Goal: Navigation & Orientation: Find specific page/section

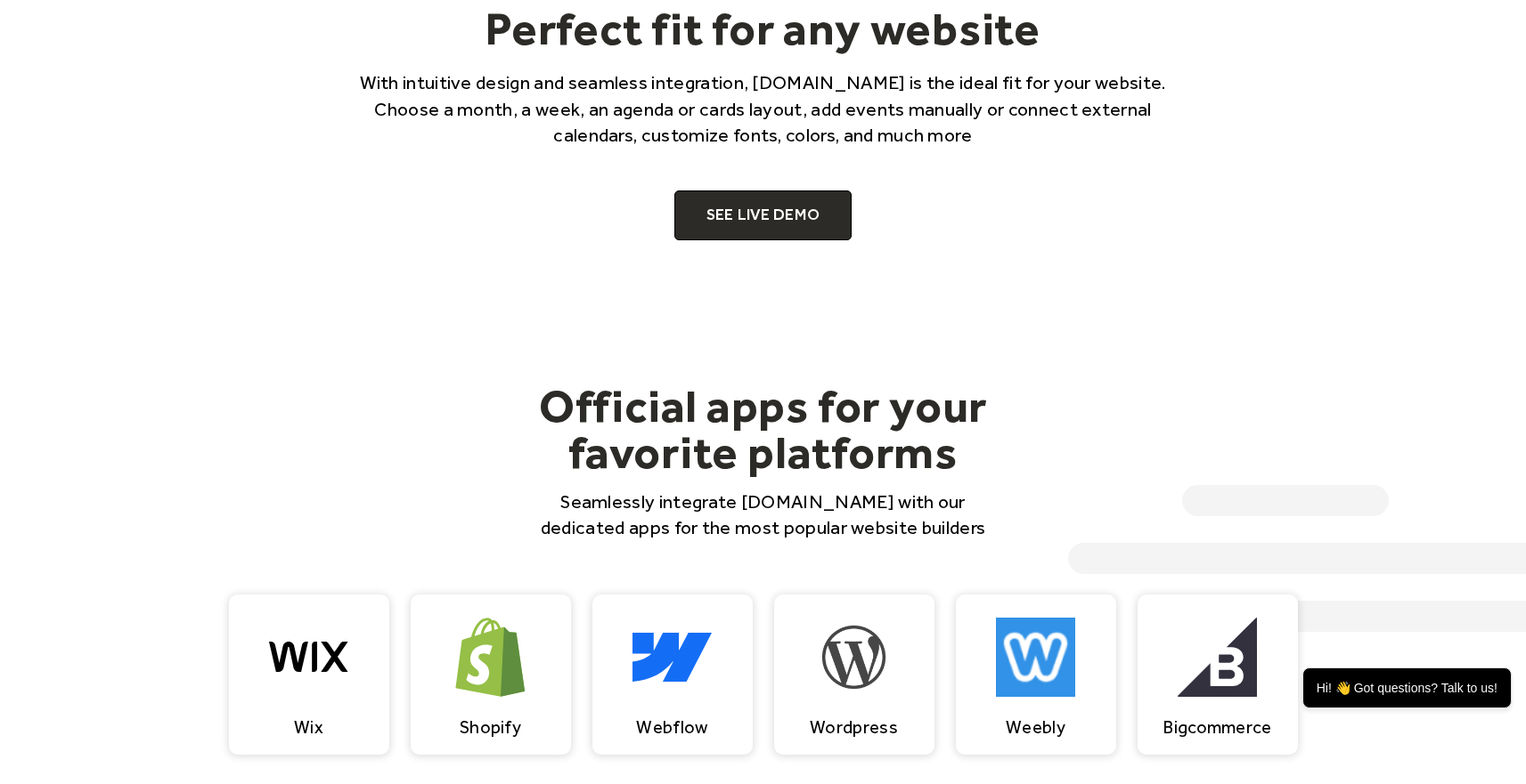
scroll to position [1281, 0]
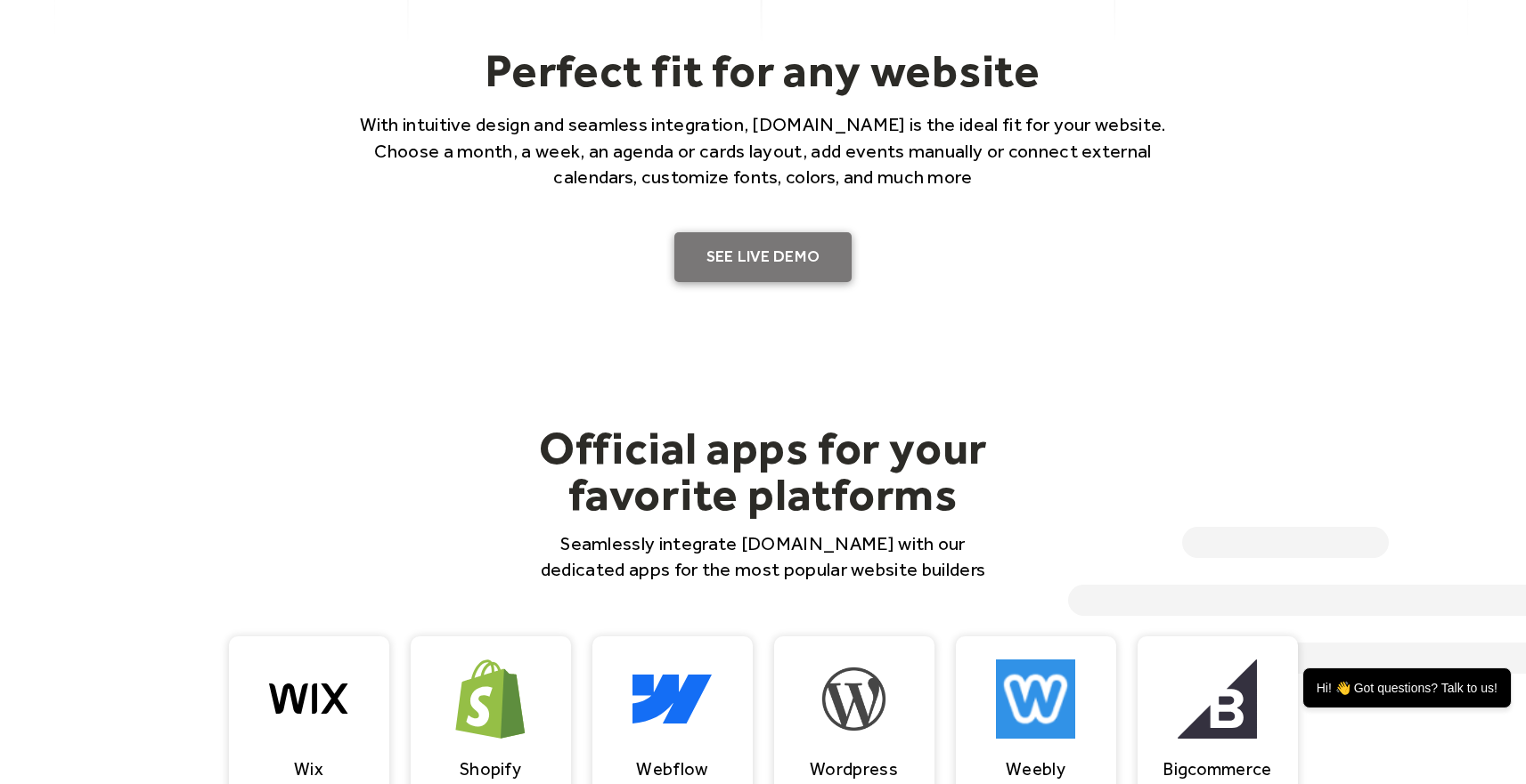
click at [703, 259] on link "SEE LIVE DEMO" at bounding box center [763, 257] width 178 height 49
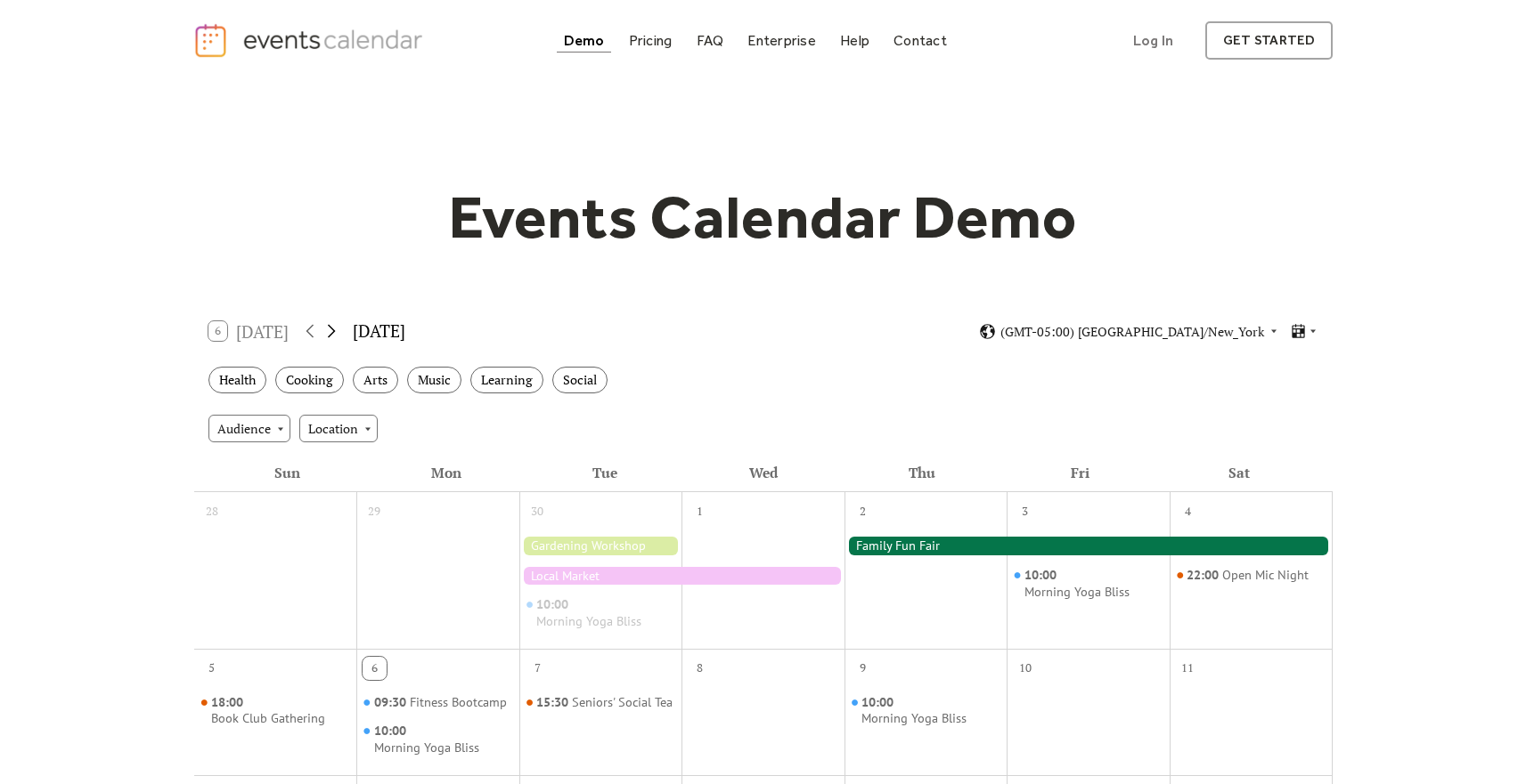
click at [339, 337] on icon at bounding box center [331, 331] width 21 height 21
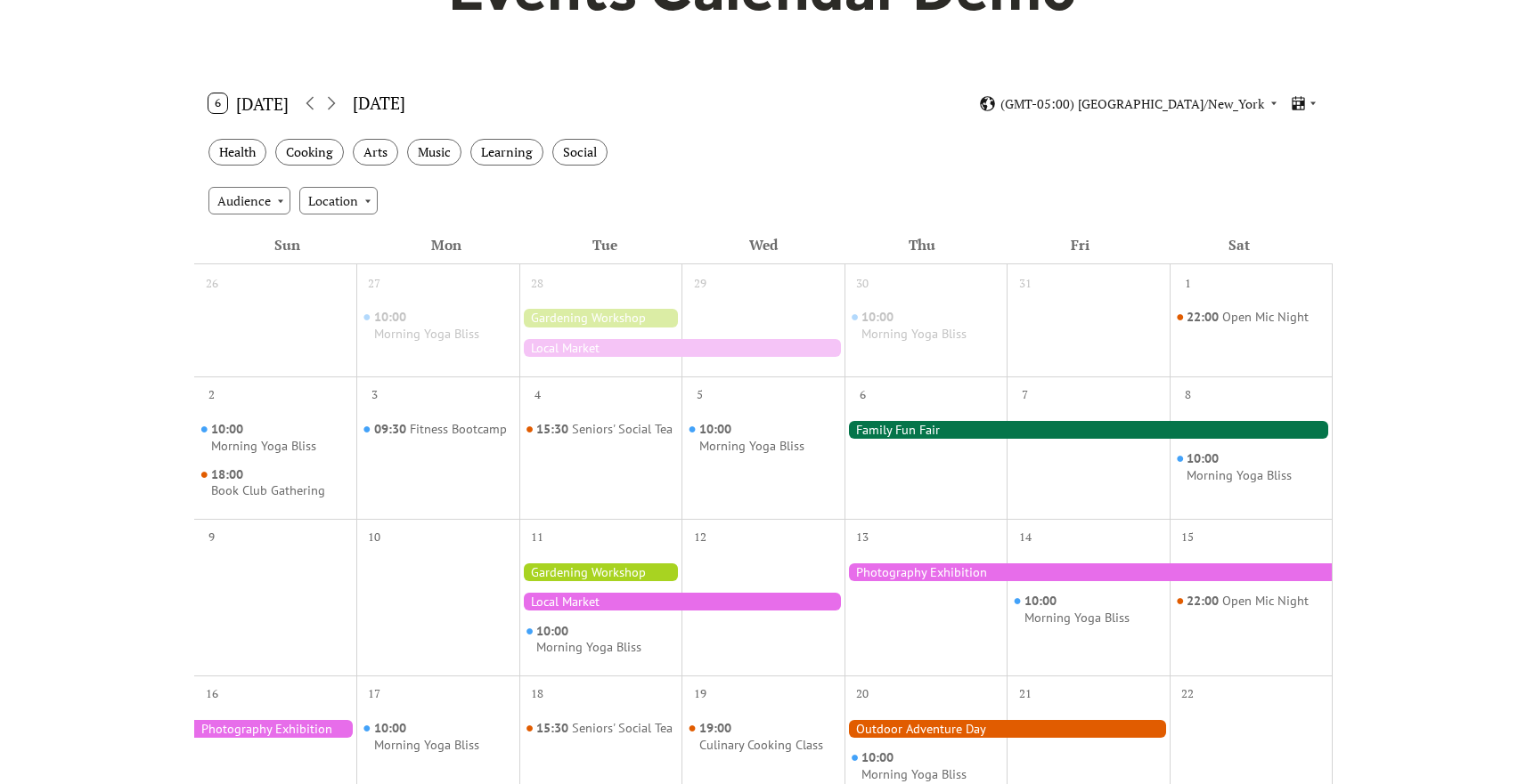
scroll to position [316, 0]
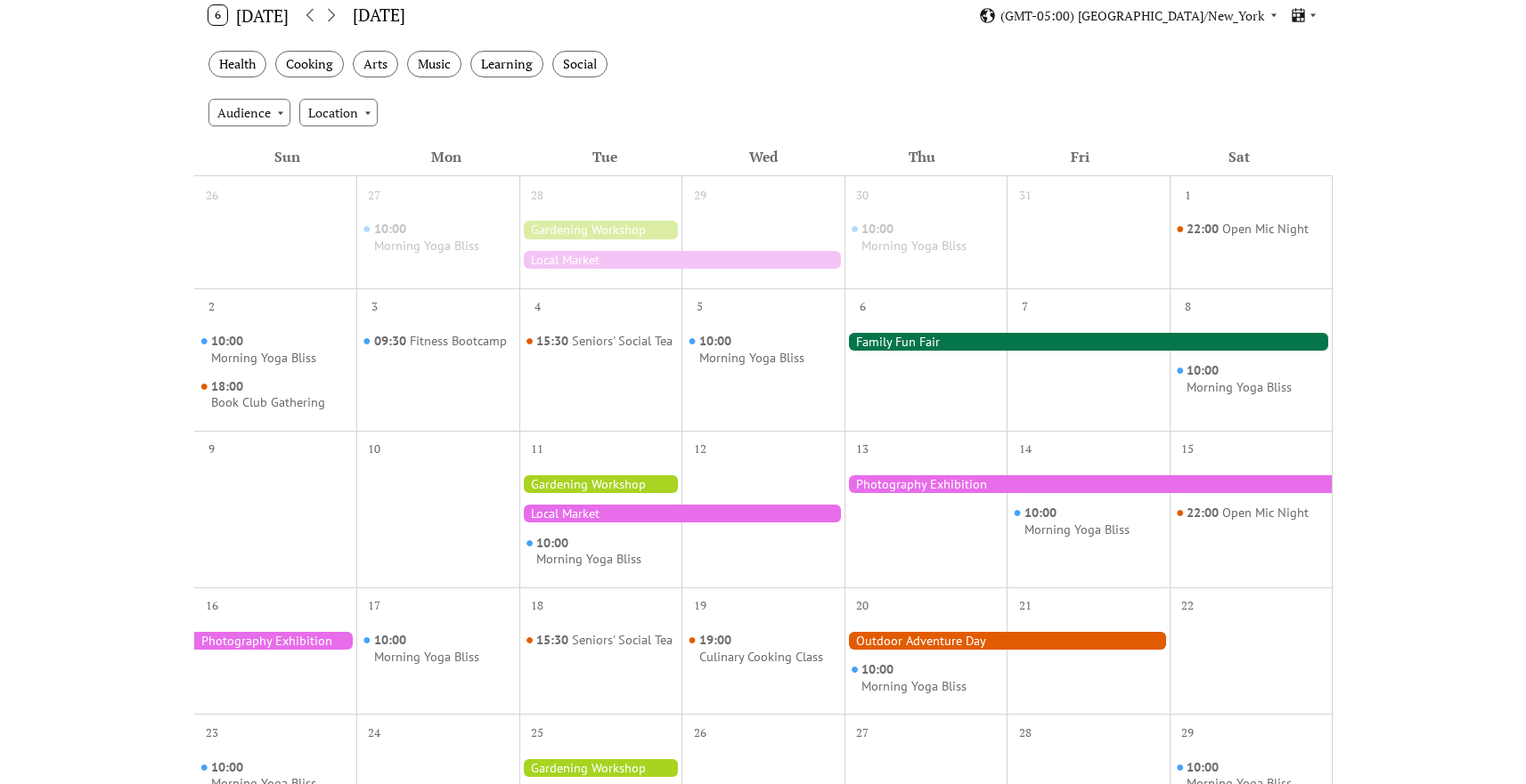
click at [589, 373] on div "15:30 Seniors' Social Tea" at bounding box center [600, 373] width 163 height 101
click at [589, 350] on div "Seniors' Social Tea" at bounding box center [622, 341] width 101 height 17
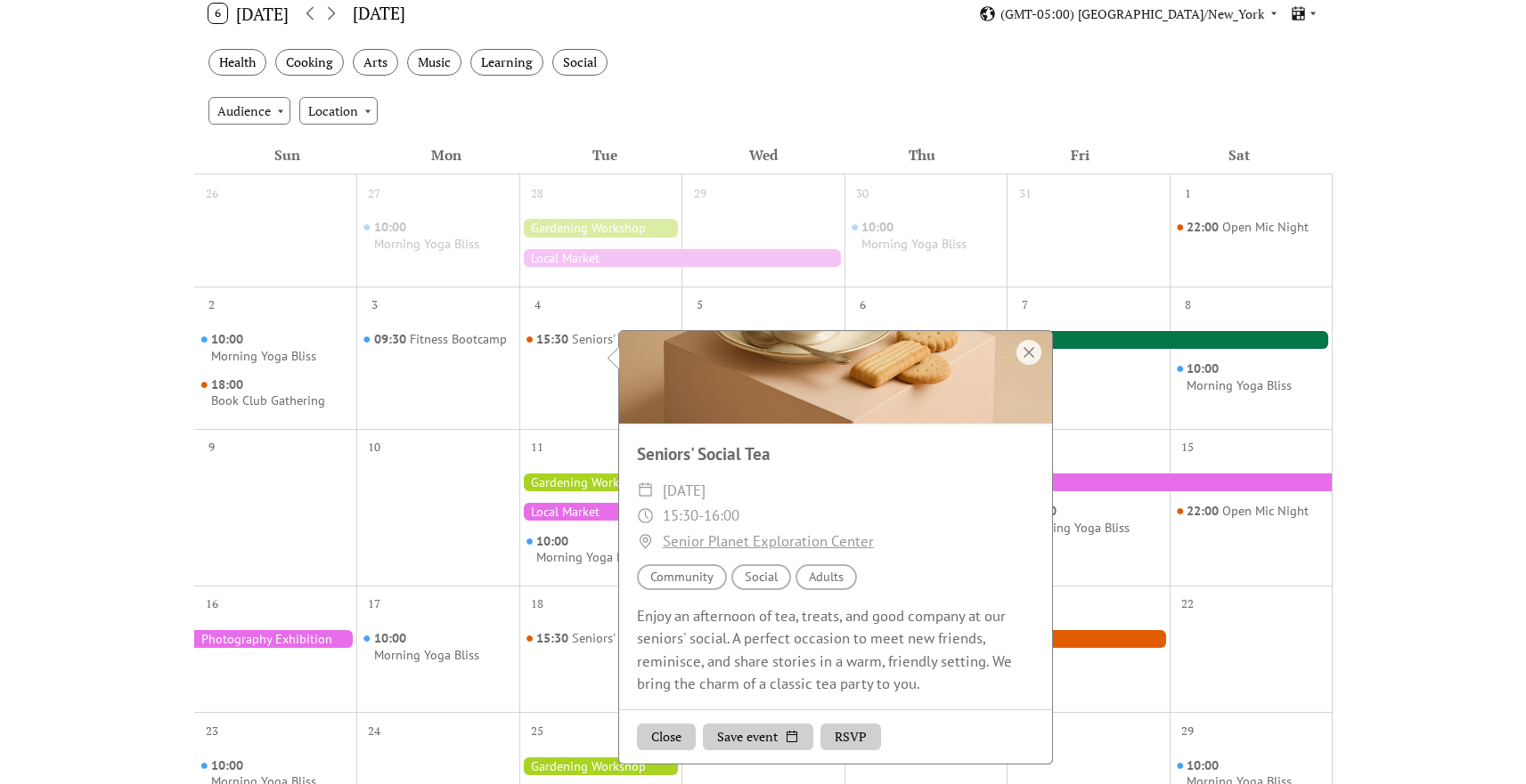
scroll to position [306, 0]
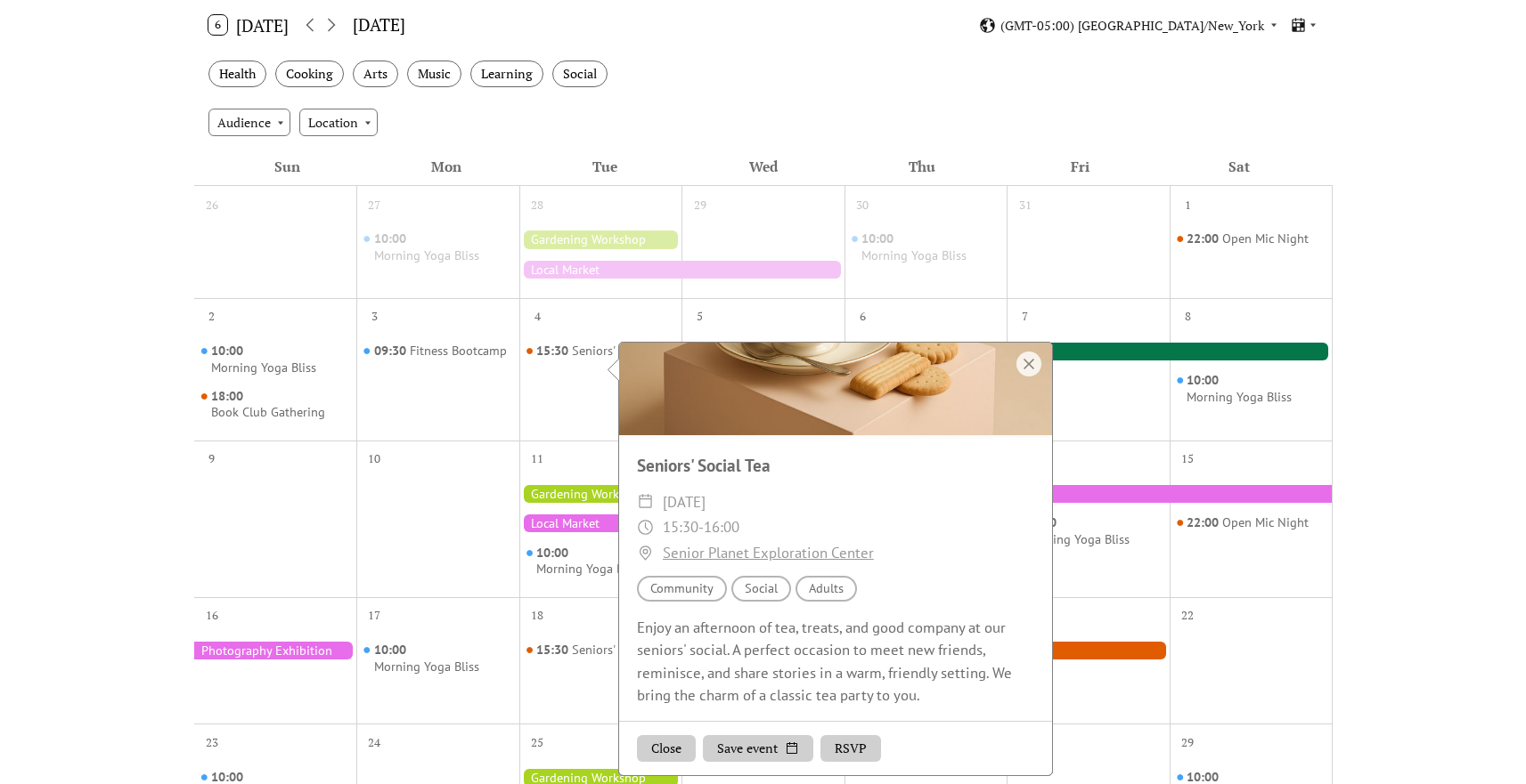
click at [1005, 369] on div at bounding box center [835, 327] width 433 height 217
click at [1032, 364] on div at bounding box center [1029, 364] width 25 height 25
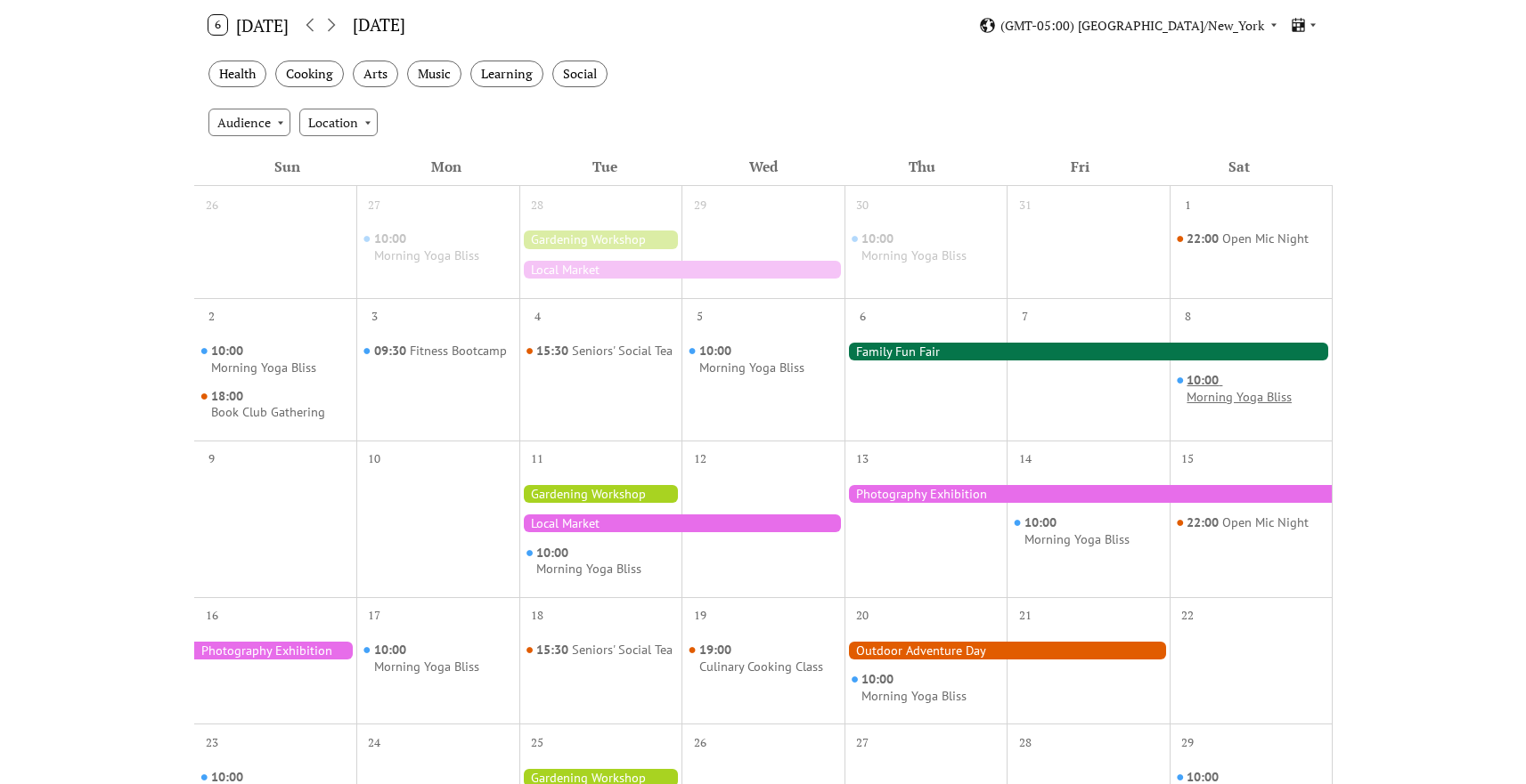
click at [1246, 401] on div "Morning Yoga Bliss" at bounding box center [1239, 397] width 106 height 17
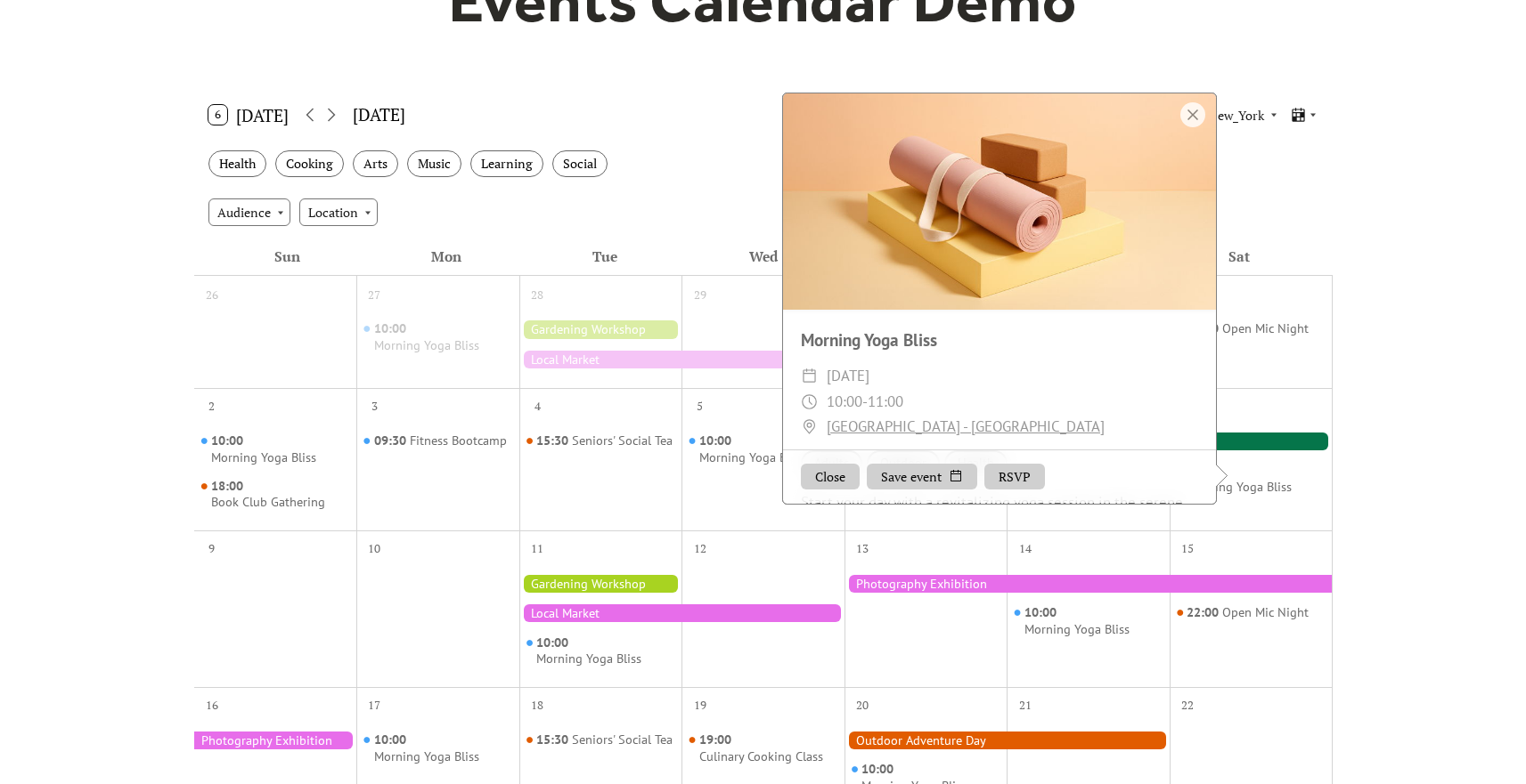
scroll to position [0, 0]
